Goal: Find specific page/section: Find specific page/section

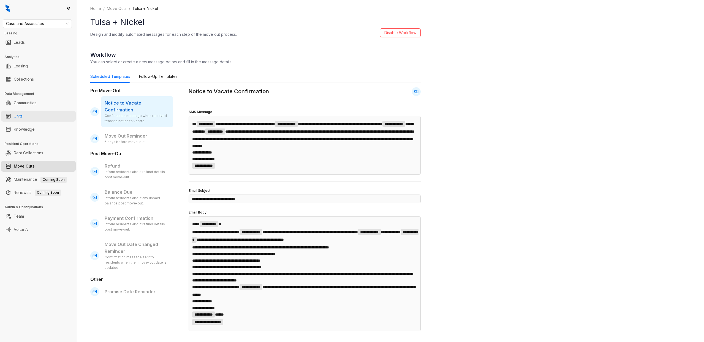
click at [23, 116] on link "Units" at bounding box center [18, 116] width 9 height 11
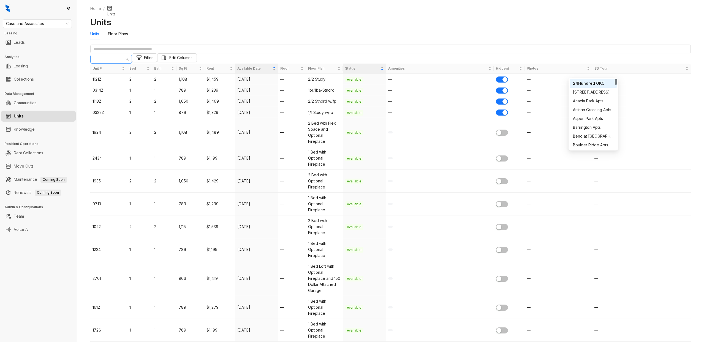
click at [129, 63] on span "24Hundred OKC" at bounding box center [111, 59] width 35 height 8
type input "****"
click at [587, 84] on div "Cottages at [GEOGRAPHIC_DATA]" at bounding box center [593, 83] width 41 height 6
